Goal: Task Accomplishment & Management: Use online tool/utility

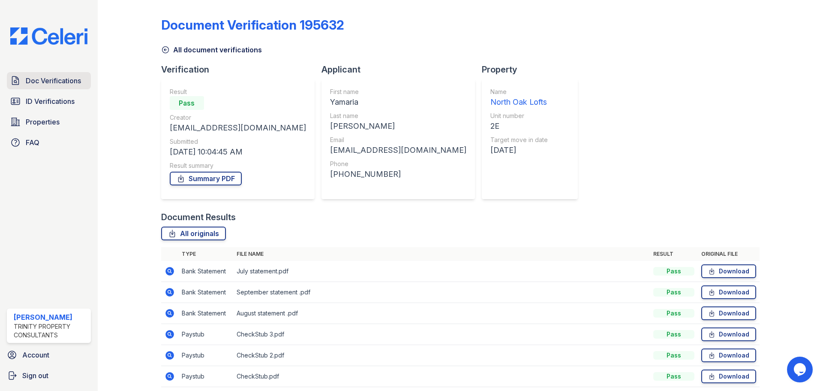
click at [42, 87] on link "Doc Verifications" at bounding box center [49, 80] width 84 height 17
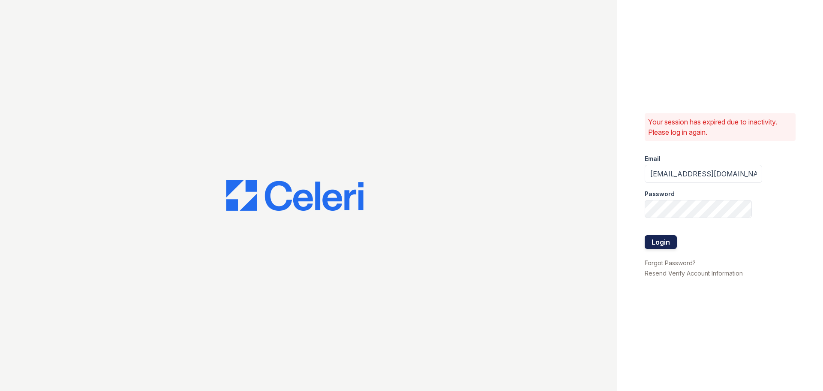
click at [661, 240] on button "Login" at bounding box center [661, 242] width 32 height 14
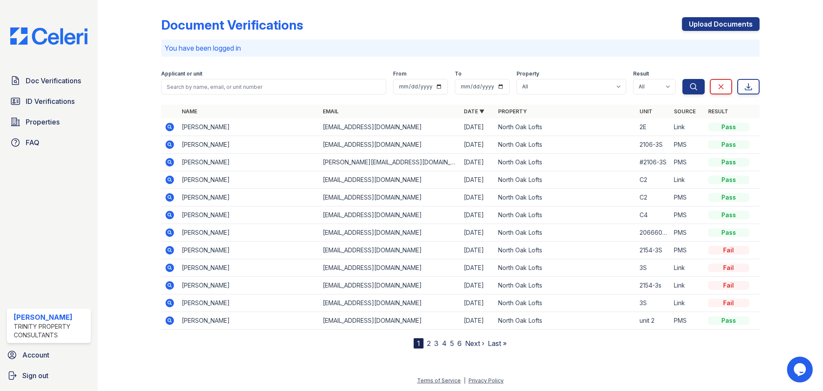
click at [176, 129] on td at bounding box center [169, 127] width 17 height 18
click at [169, 126] on icon at bounding box center [169, 126] width 2 height 2
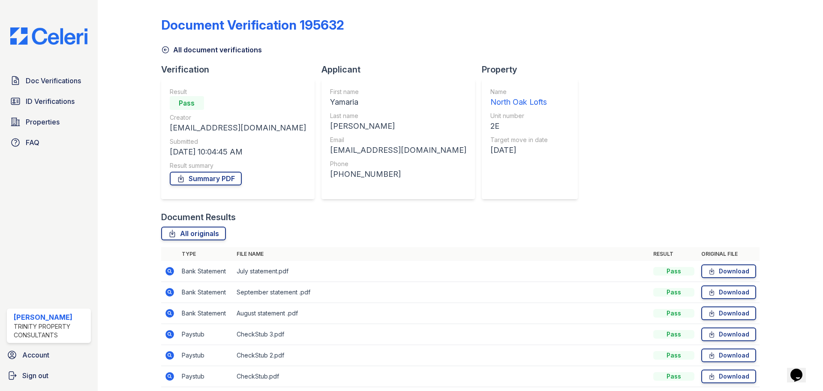
click at [496, 102] on div "North Oak Lofts" at bounding box center [518, 102] width 57 height 12
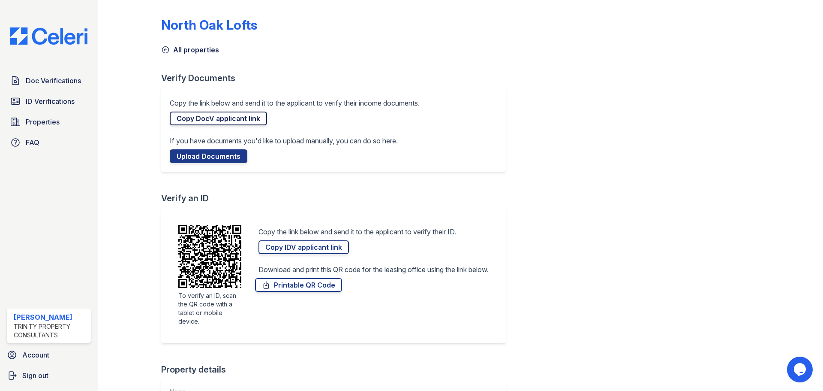
click at [196, 120] on link "Copy DocV applicant link" at bounding box center [218, 118] width 97 height 14
click at [316, 245] on link "Copy IDV applicant link" at bounding box center [304, 247] width 90 height 14
